Goal: Check status: Check status

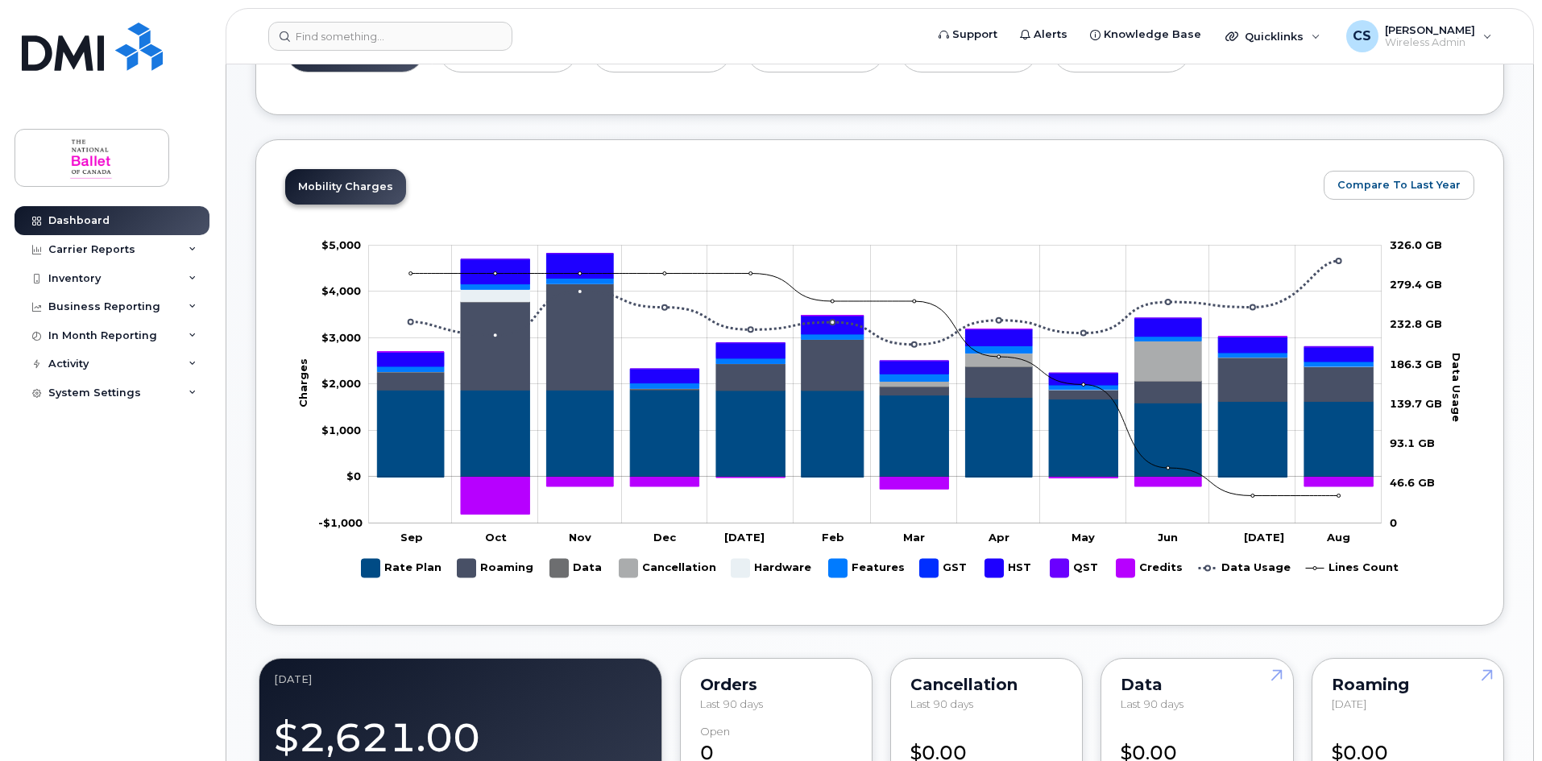
scroll to position [725, 0]
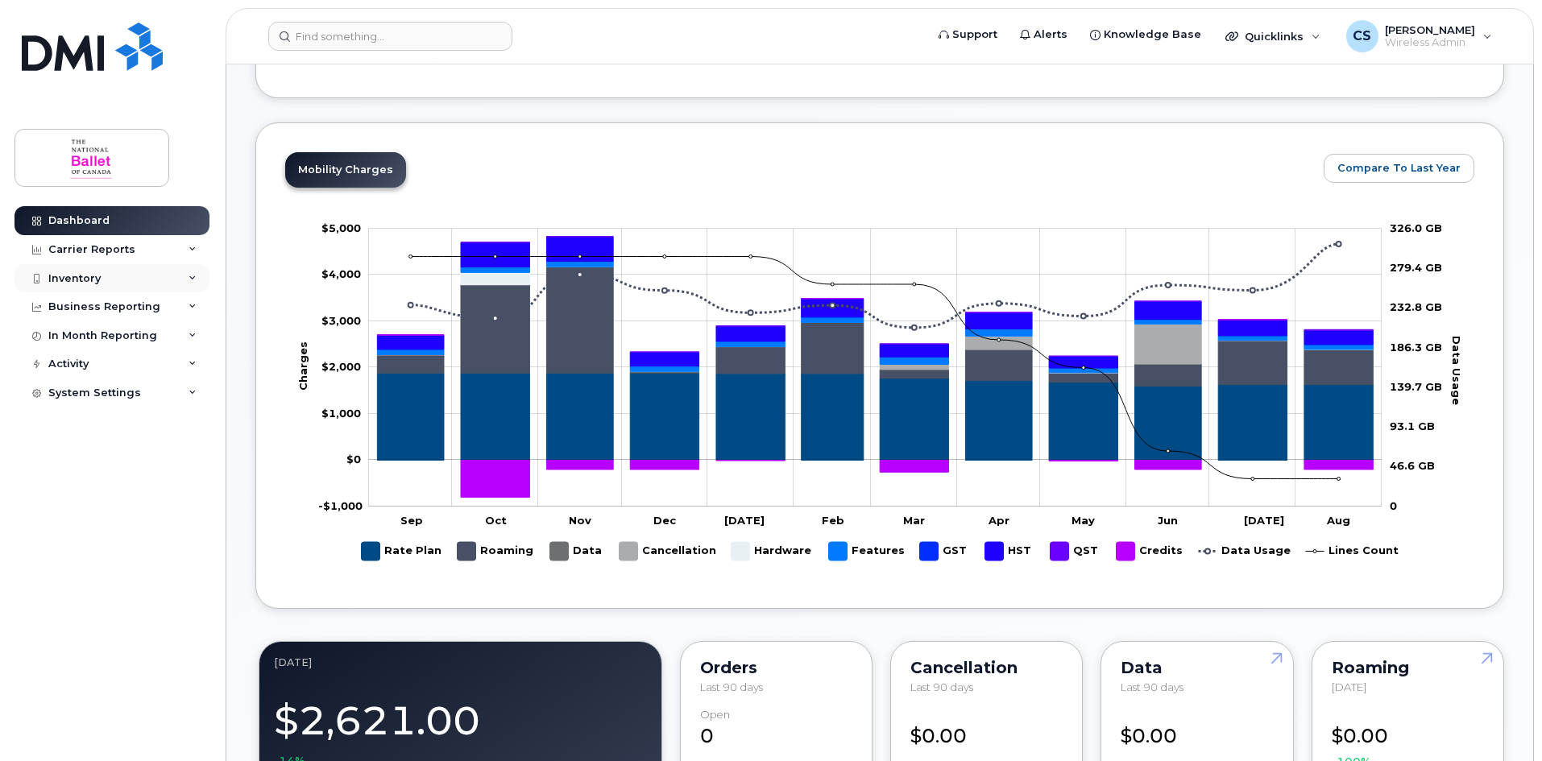
click at [82, 275] on div "Inventory" at bounding box center [74, 278] width 52 height 13
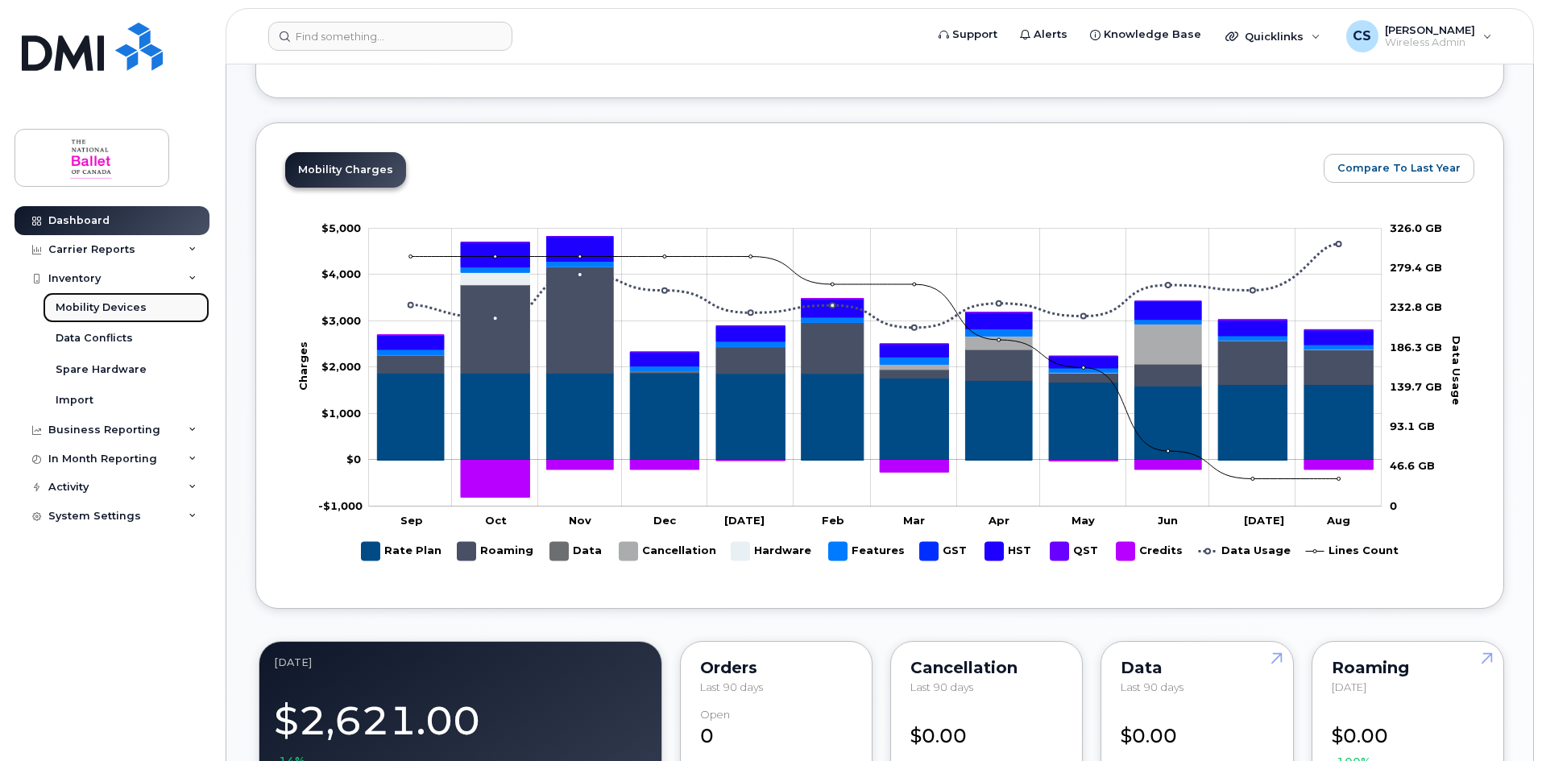
click at [113, 312] on div "Mobility Devices" at bounding box center [101, 307] width 91 height 15
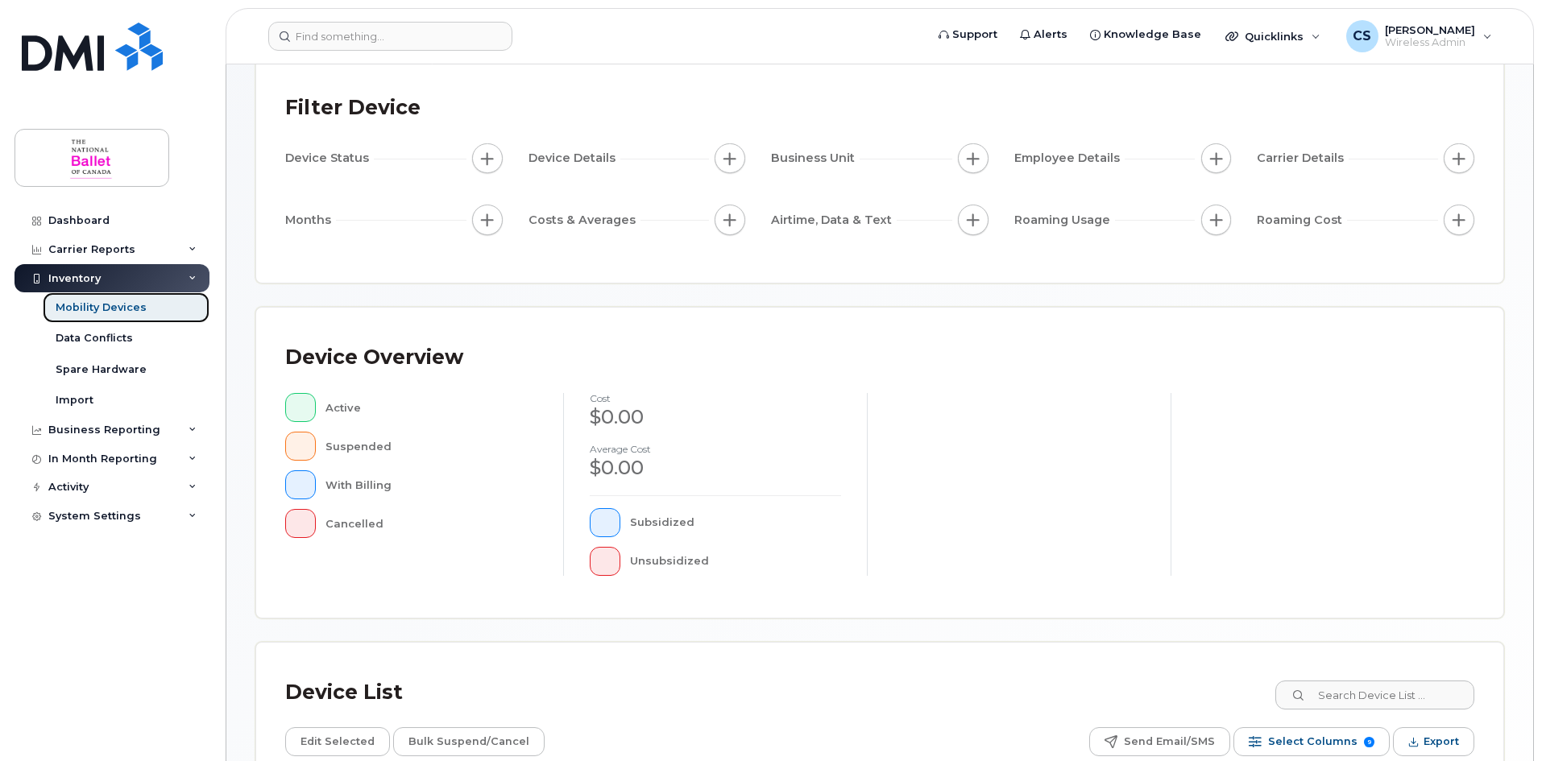
scroll to position [346, 0]
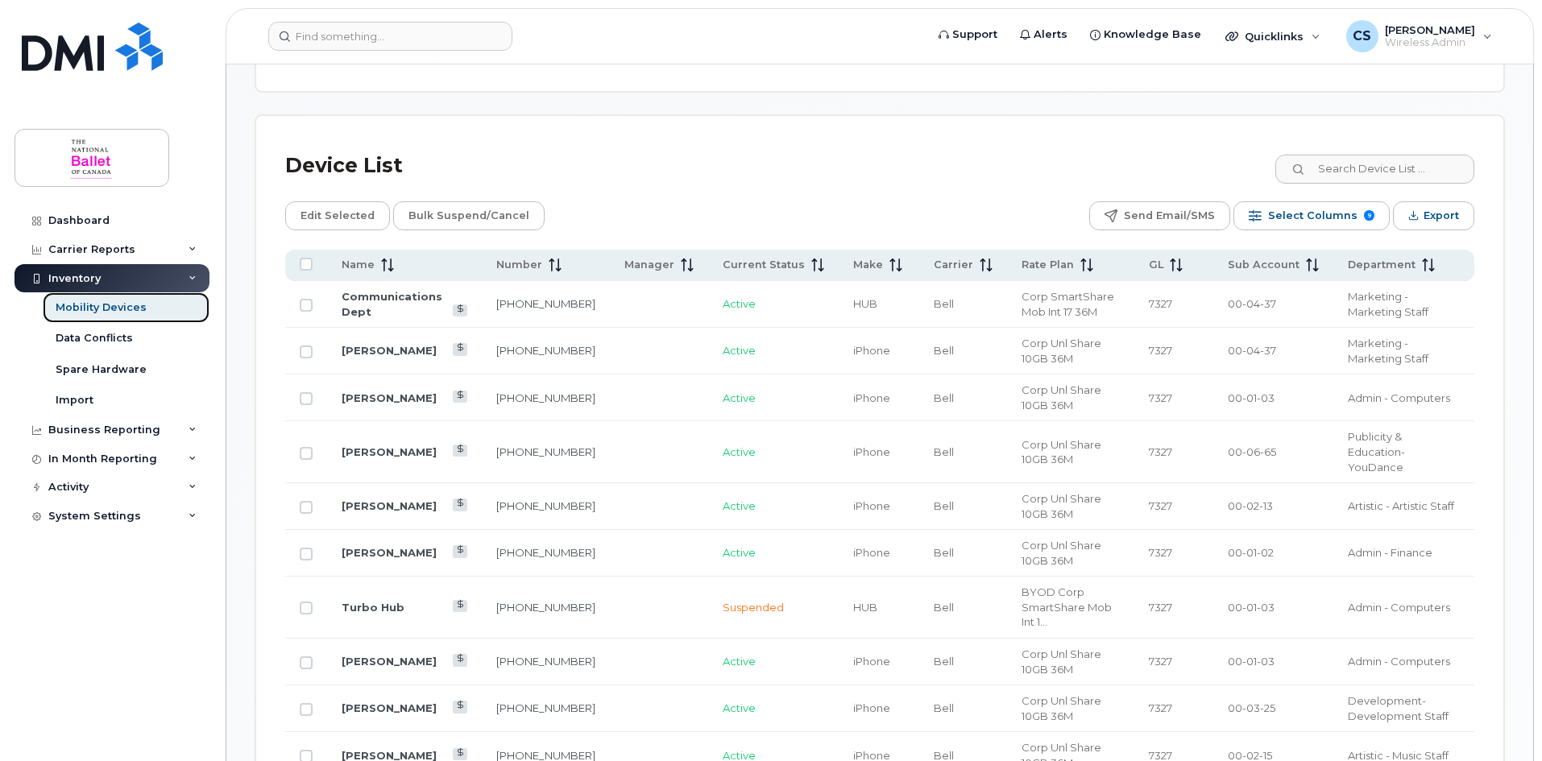
scroll to position [669, 0]
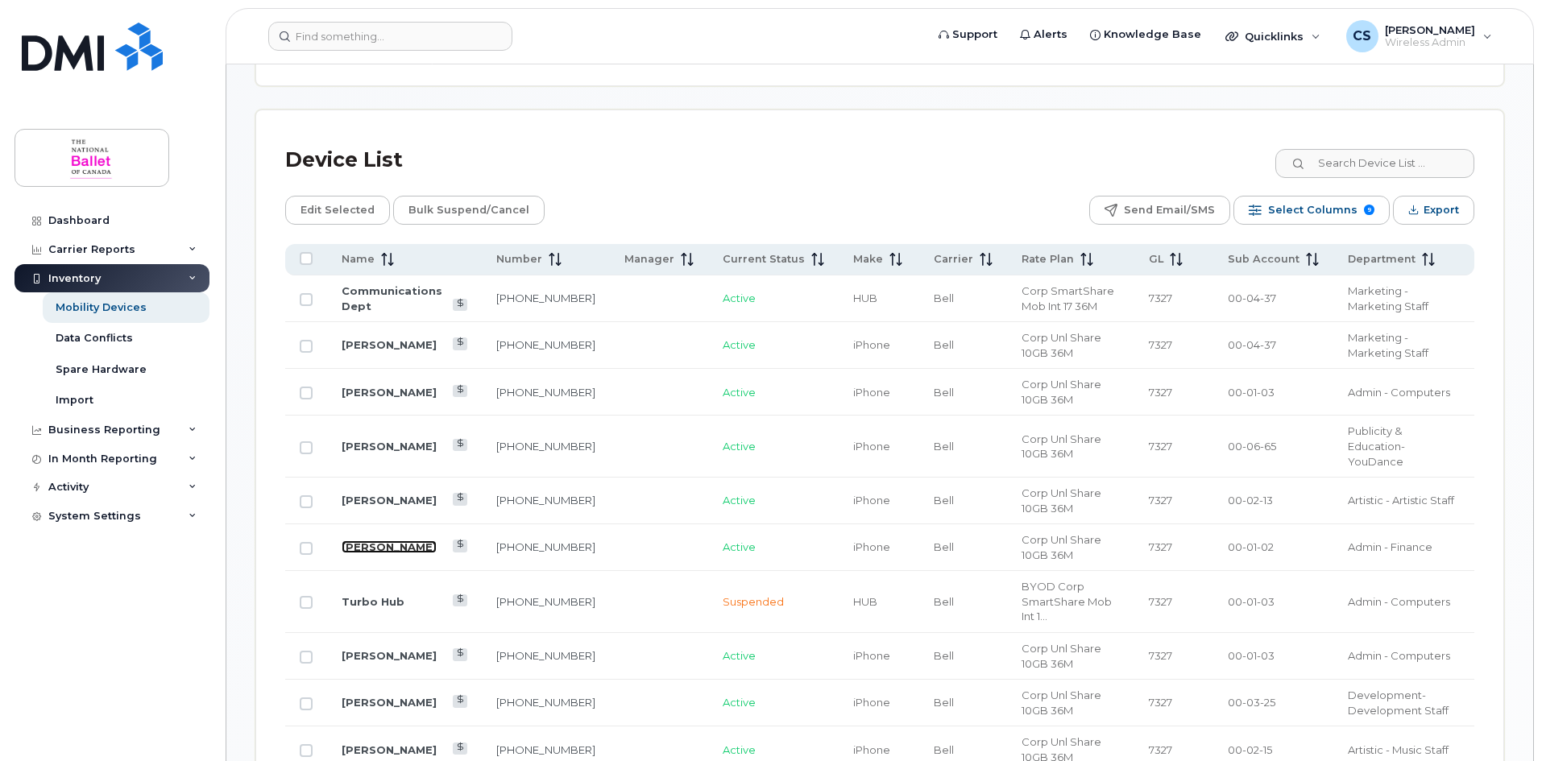
click at [387, 541] on link "Amanda Ram" at bounding box center [389, 547] width 95 height 13
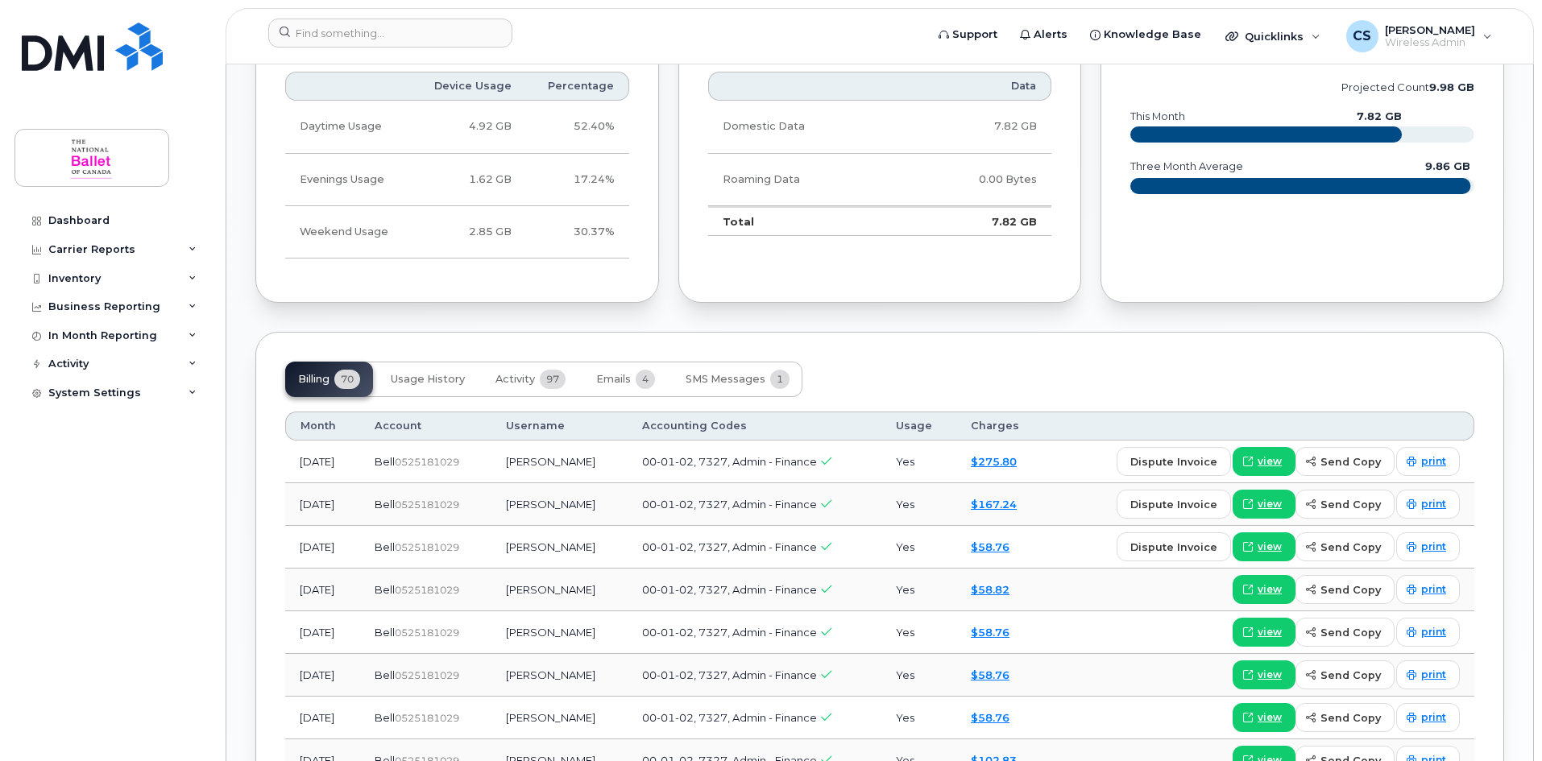
scroll to position [967, 0]
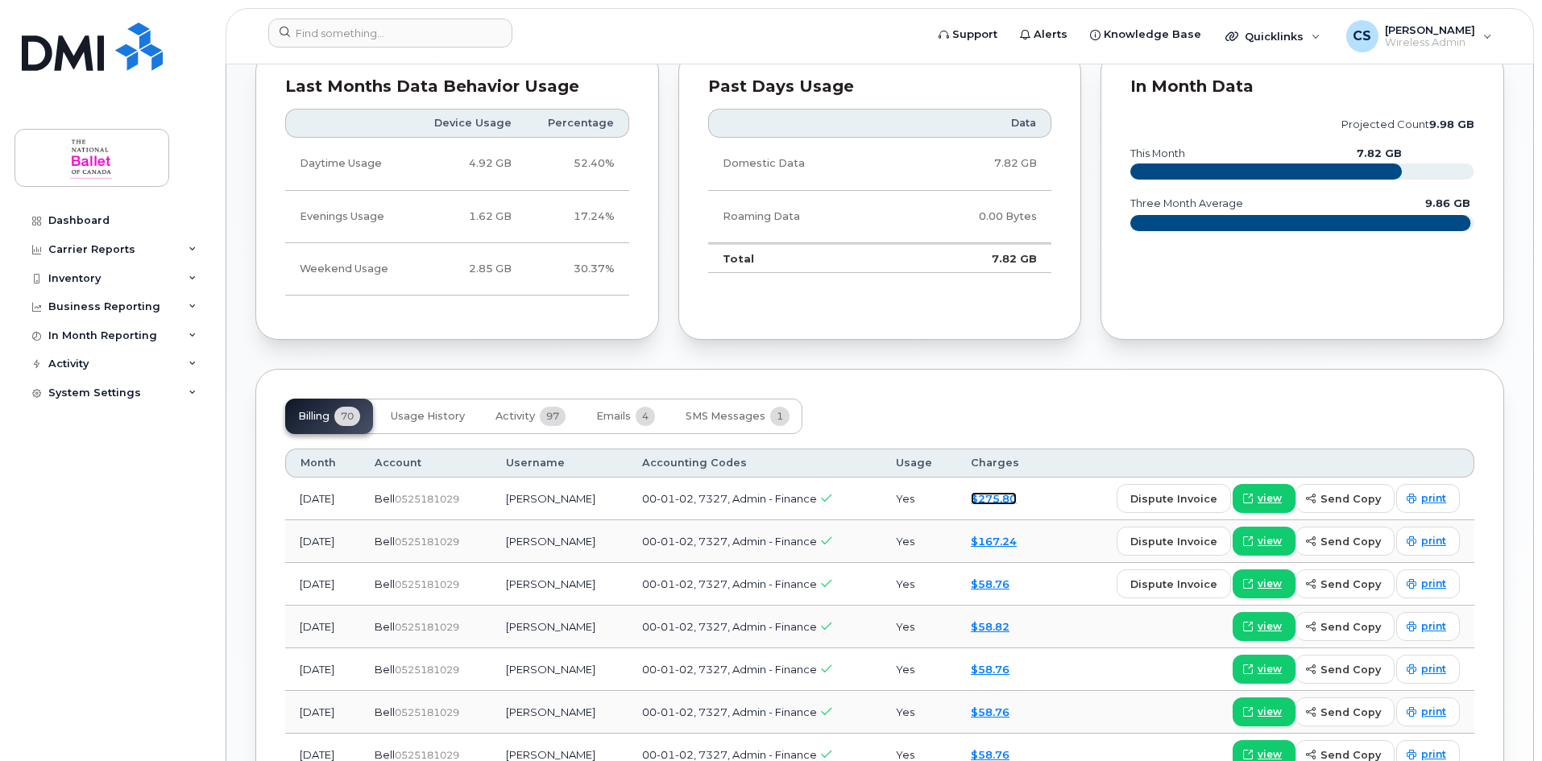
click at [1014, 496] on link "$275.80" at bounding box center [994, 498] width 46 height 13
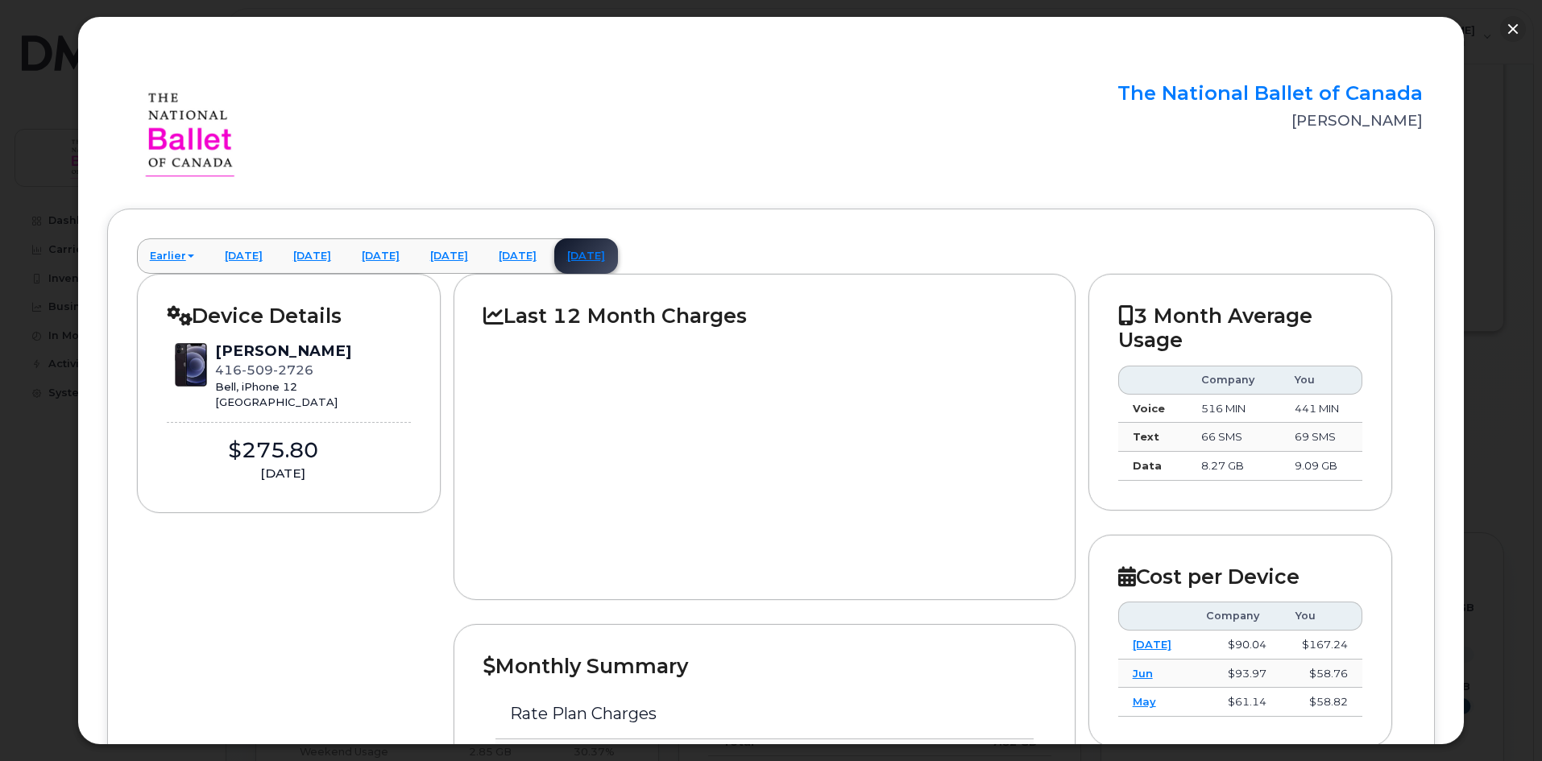
scroll to position [0, 0]
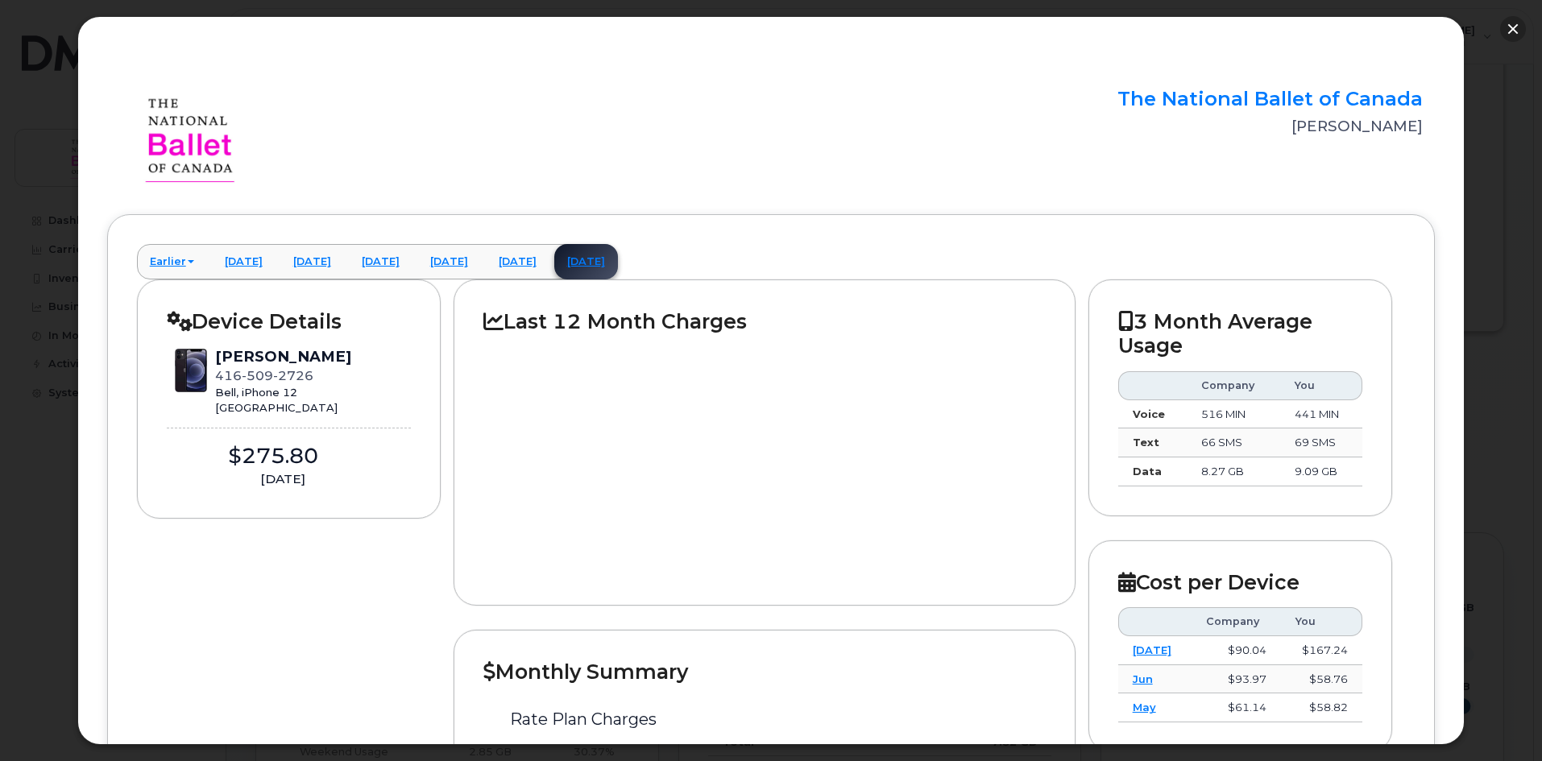
click at [1516, 29] on button "button" at bounding box center [1513, 29] width 26 height 26
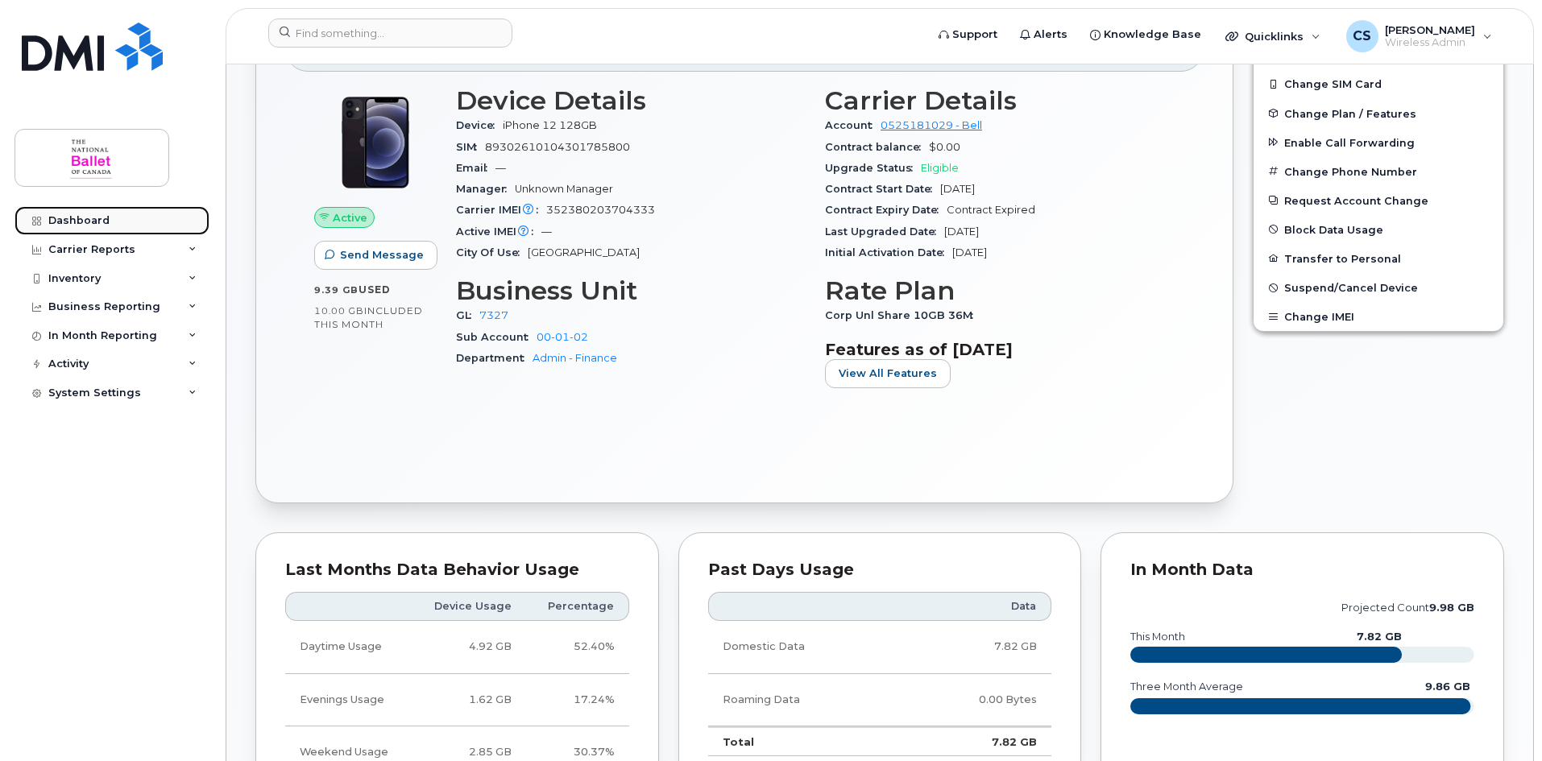
click at [73, 223] on div "Dashboard" at bounding box center [78, 220] width 61 height 13
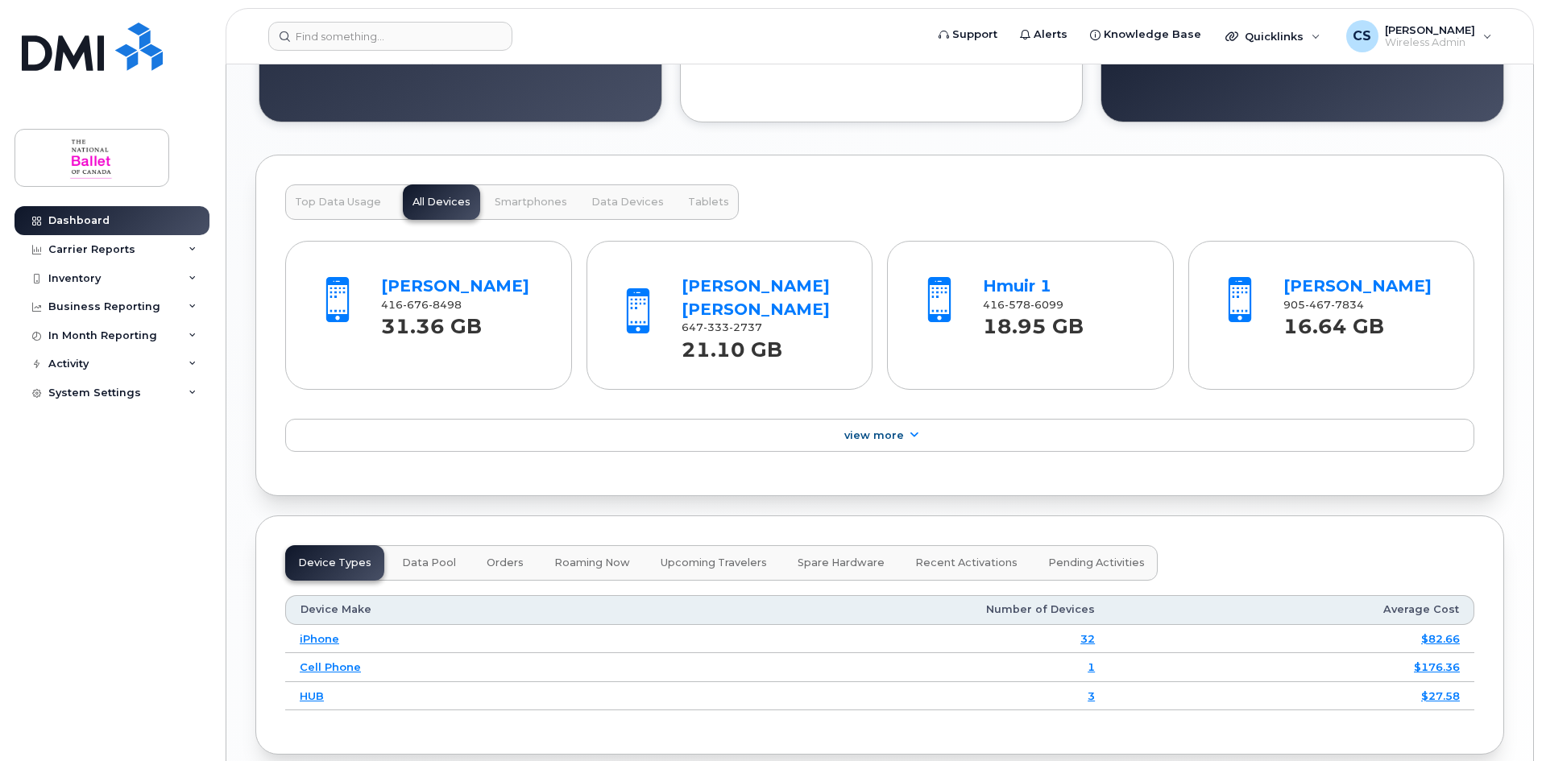
scroll to position [1692, 0]
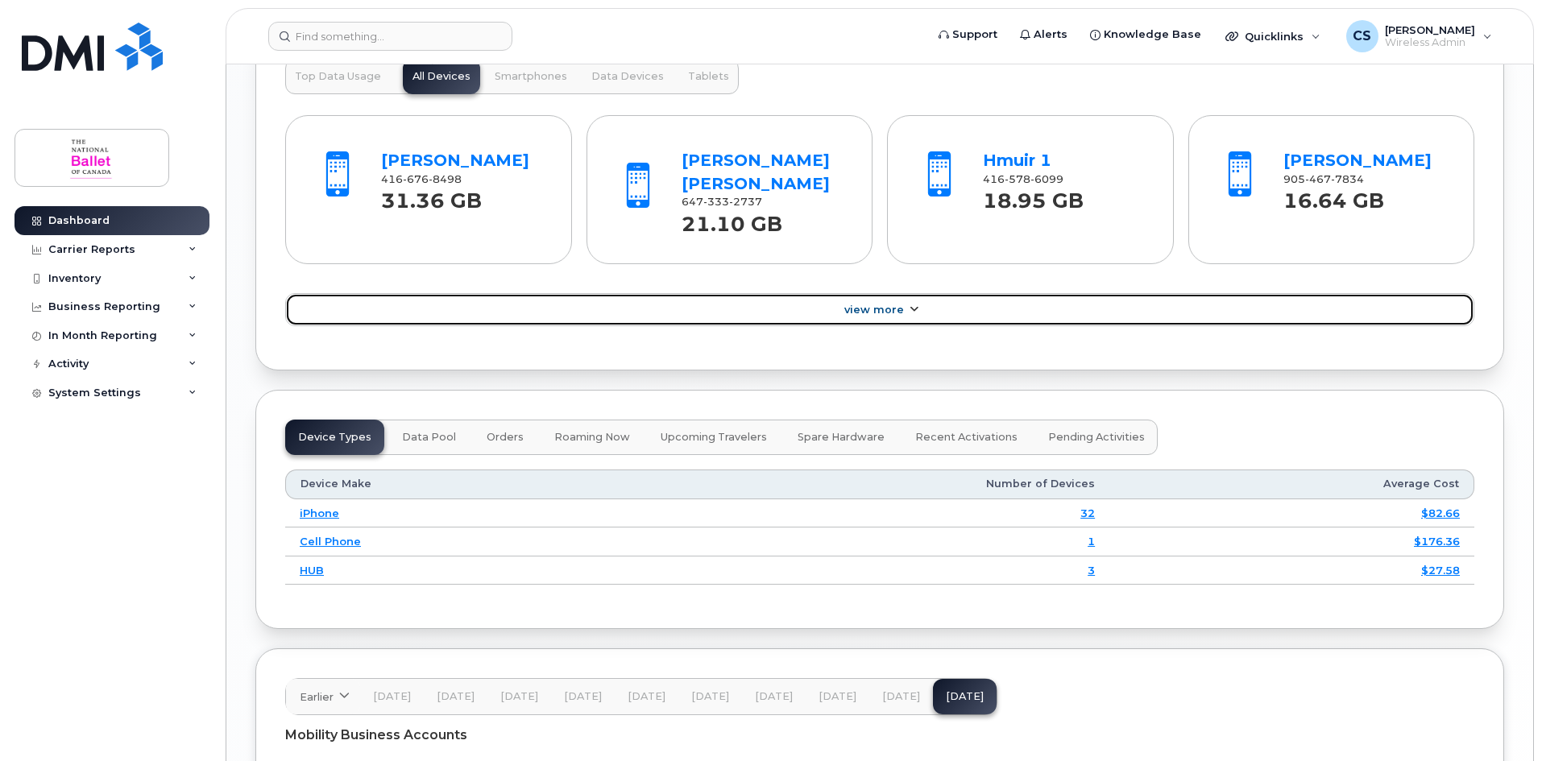
click at [904, 306] on link "View More" at bounding box center [879, 310] width 1189 height 34
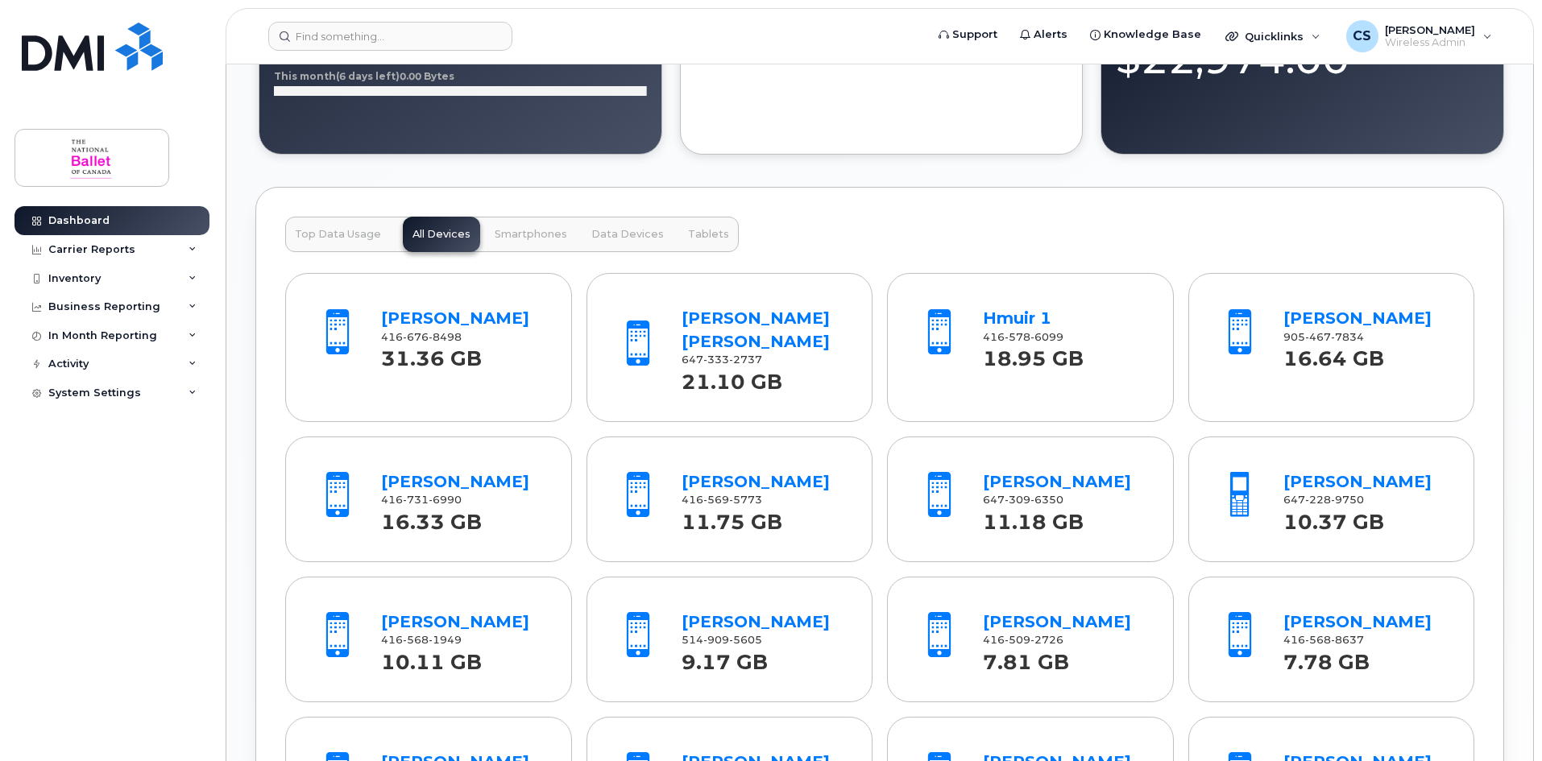
scroll to position [1531, 0]
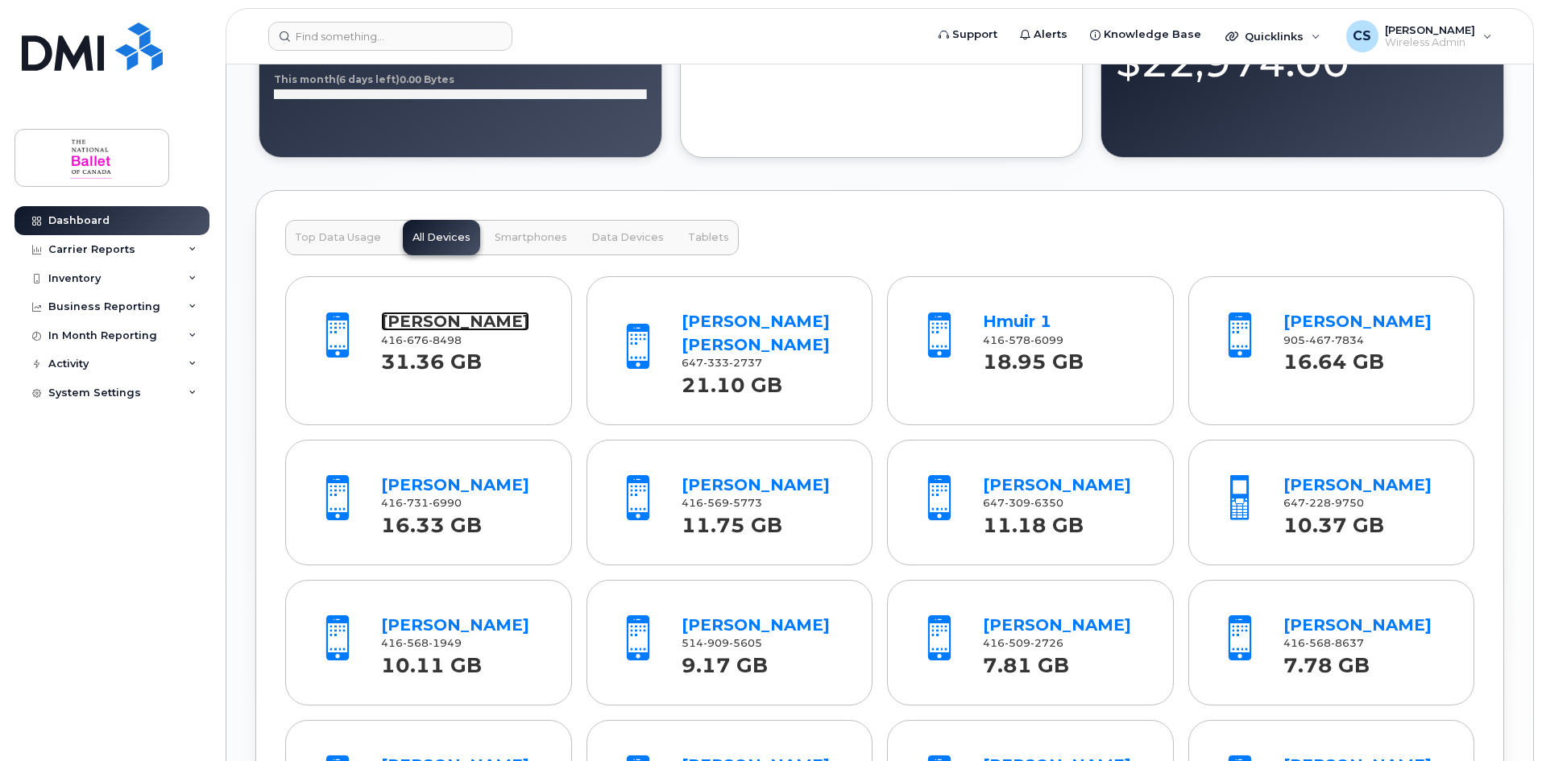
click at [459, 324] on link "Henry Martin" at bounding box center [455, 321] width 148 height 19
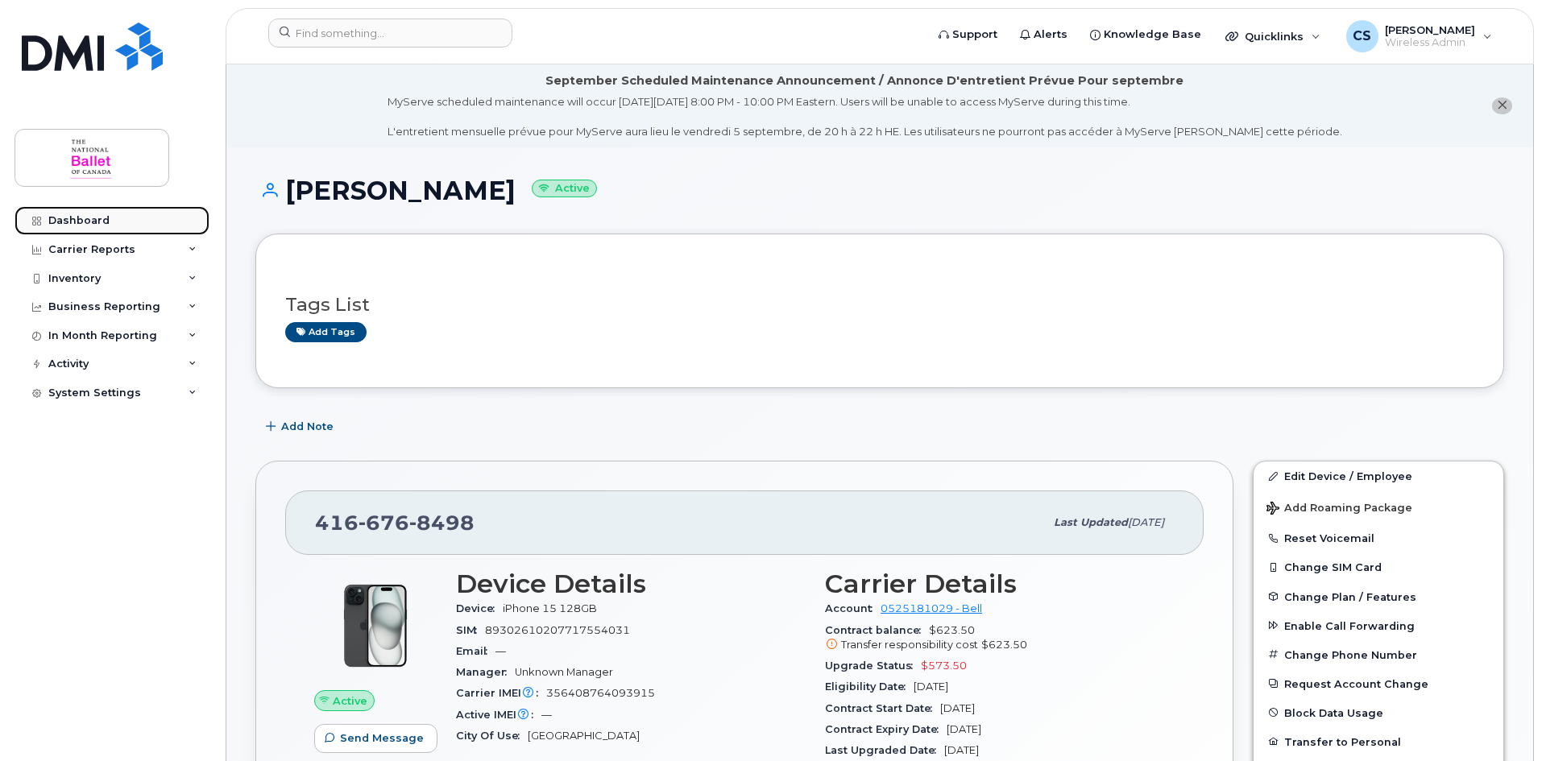
click at [81, 218] on div "Dashboard" at bounding box center [78, 220] width 61 height 13
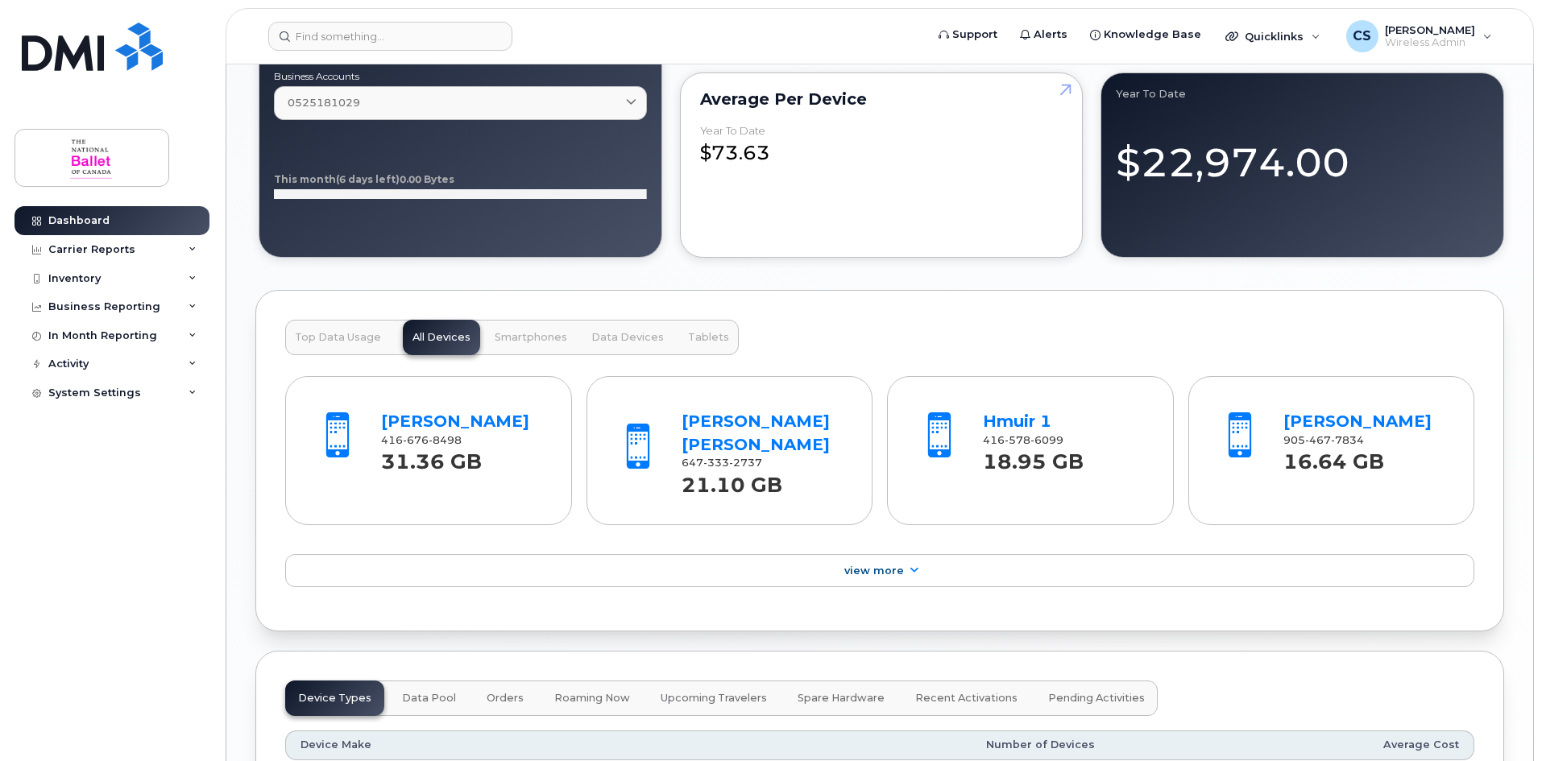
scroll to position [1133, 0]
